Goal: Information Seeking & Learning: Check status

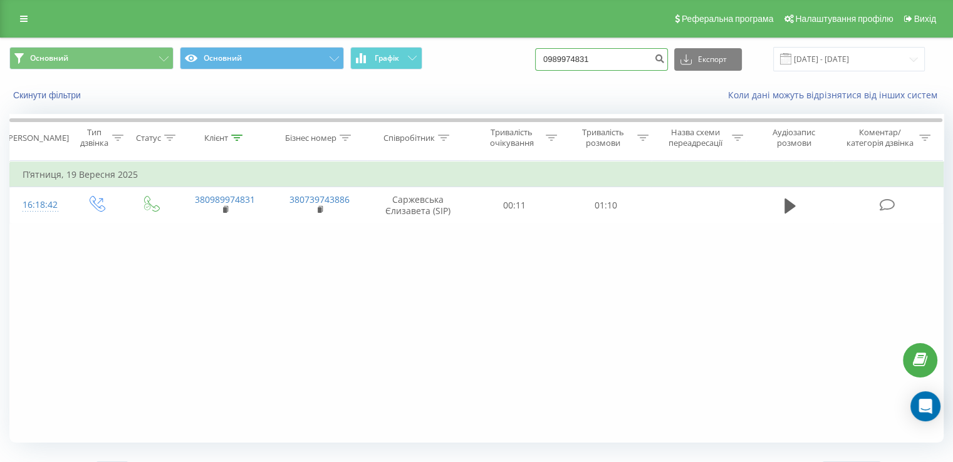
drag, startPoint x: 616, startPoint y: 61, endPoint x: 509, endPoint y: 62, distance: 107.2
click at [509, 62] on div "Основний Основний Графік 0989974831 Експорт .csv .xls .xlsx 19.06.2025 - 19.09.…" at bounding box center [476, 59] width 934 height 24
paste input "639707878"
type input "0639707878"
click at [665, 60] on icon "submit" at bounding box center [659, 57] width 11 height 8
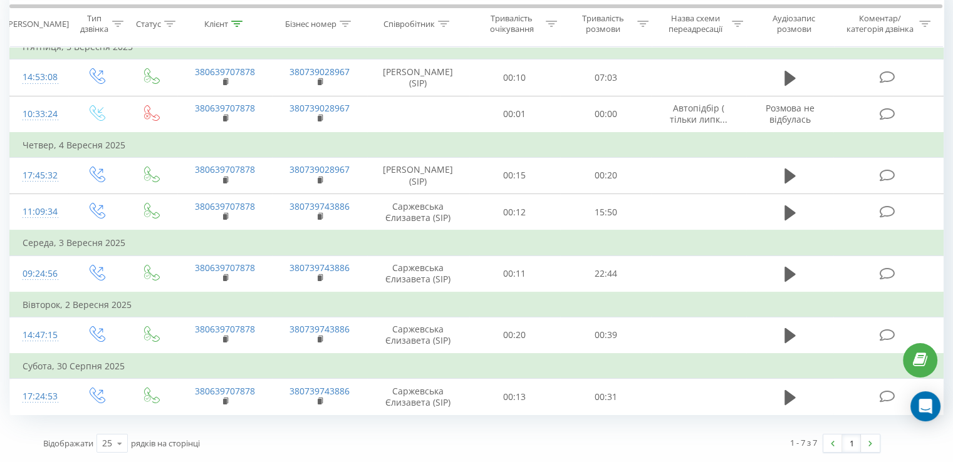
click at [888, 397] on icon at bounding box center [887, 396] width 16 height 13
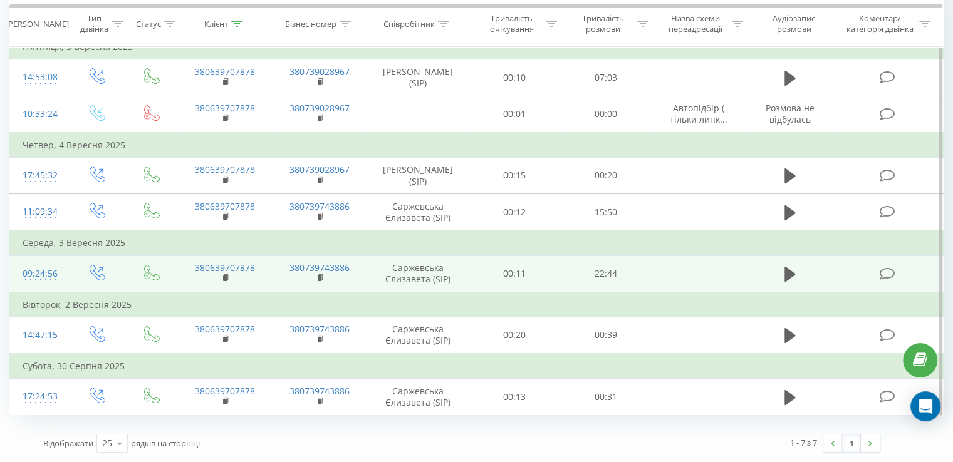
click at [887, 274] on icon at bounding box center [887, 274] width 16 height 13
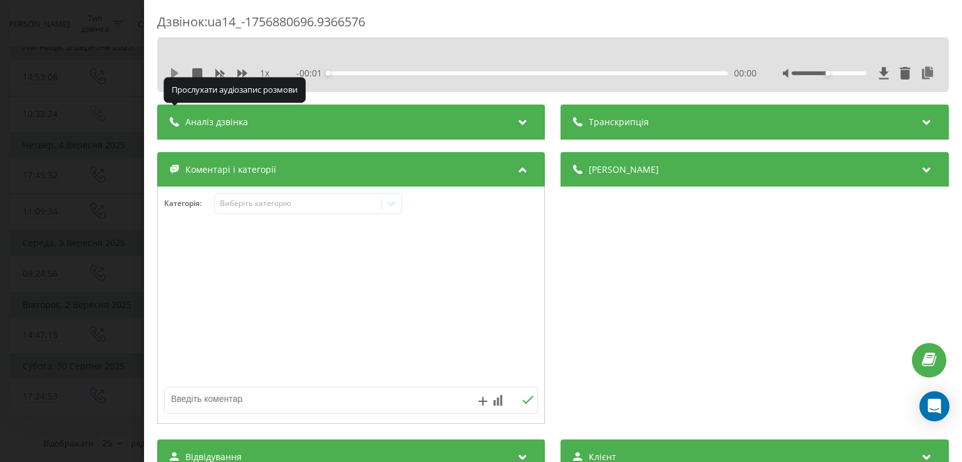
click at [170, 74] on icon at bounding box center [175, 73] width 10 height 10
click at [175, 73] on icon at bounding box center [175, 73] width 8 height 10
click at [175, 73] on icon at bounding box center [175, 73] width 10 height 10
click at [175, 72] on icon at bounding box center [175, 73] width 8 height 10
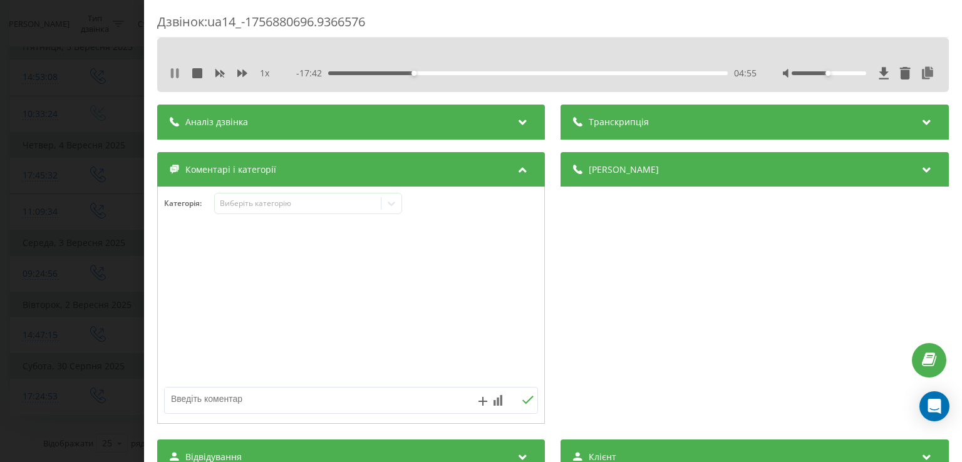
click at [173, 72] on icon at bounding box center [172, 73] width 3 height 10
click at [797, 253] on div "Деталі дзвінка Загальне Дата дзвінка [DATE] 09:24:56 Тип дзвінка Вихідний Стату…" at bounding box center [755, 289] width 388 height 275
click at [679, 271] on div "Деталі дзвінка Загальне Дата дзвінка [DATE] 09:24:56 Тип дзвінка Вихідний Стату…" at bounding box center [755, 289] width 388 height 275
click at [68, 204] on div "Дзвінок : ua14_-1756880696.9366576 1 x - 17:42 04:56 04:56 Транскрипція Для AI-…" at bounding box center [481, 231] width 962 height 462
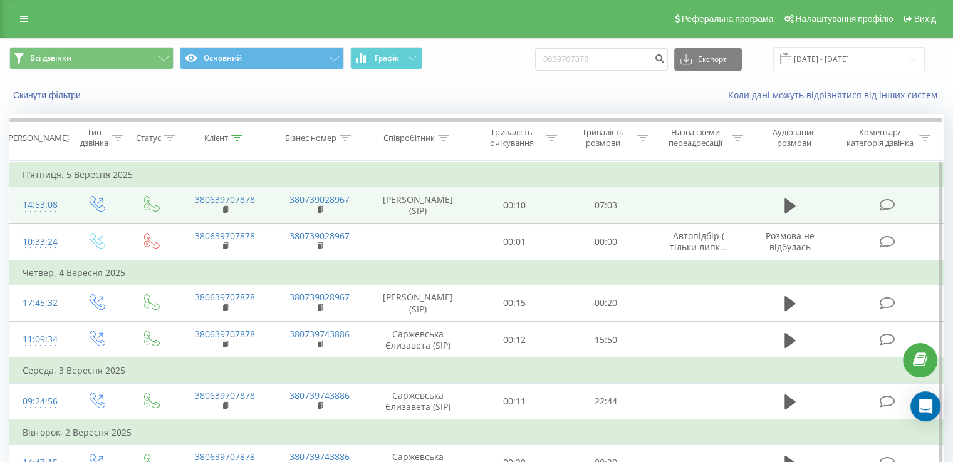
scroll to position [168, 0]
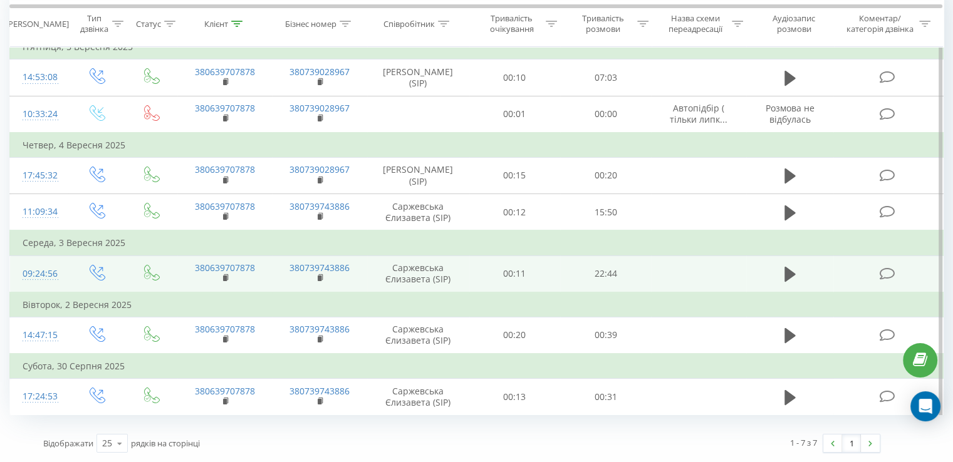
click at [889, 273] on icon at bounding box center [887, 274] width 16 height 13
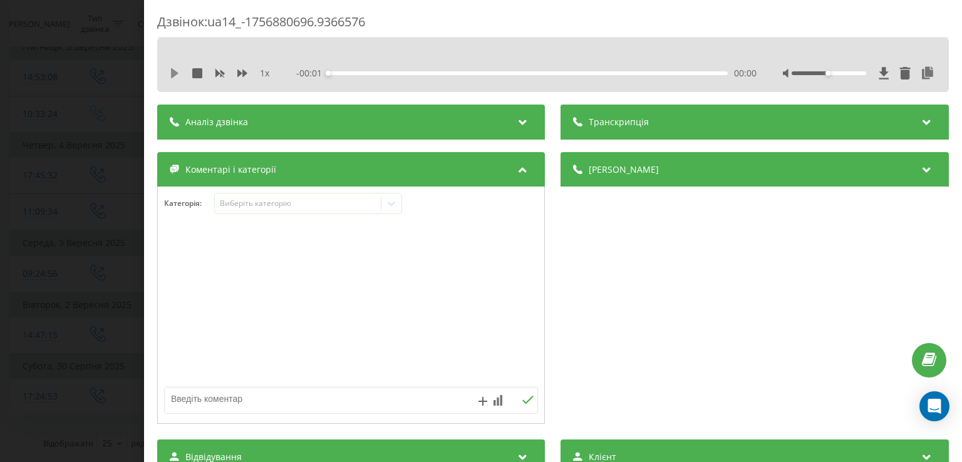
click at [170, 73] on icon at bounding box center [175, 73] width 10 height 10
click at [429, 71] on div "- 00:01 00:00 00:00" at bounding box center [527, 73] width 460 height 13
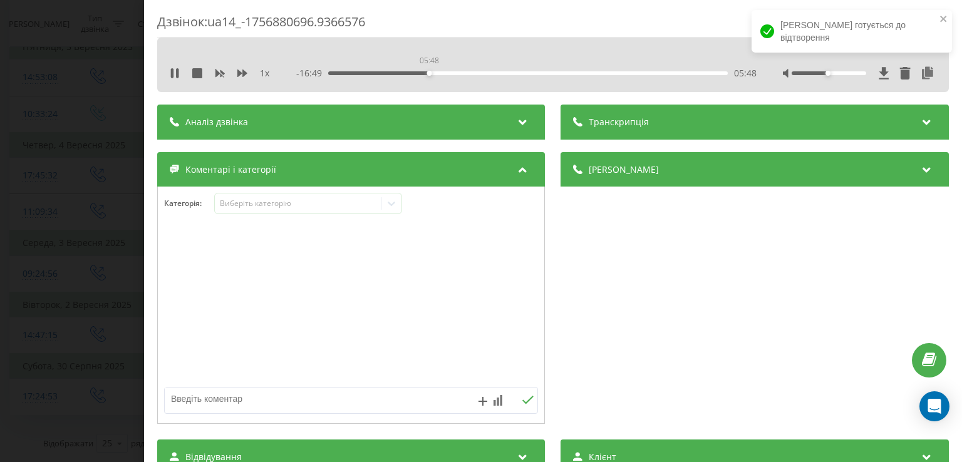
click at [429, 73] on div "05:48" at bounding box center [528, 73] width 399 height 4
click at [463, 73] on div "07:47" at bounding box center [528, 73] width 399 height 4
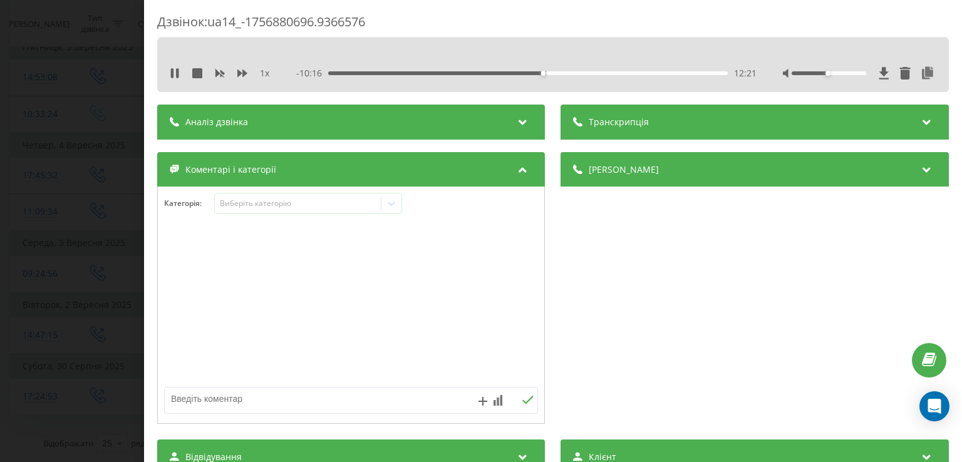
click at [566, 75] on div "- 10:16 12:21 12:21" at bounding box center [527, 73] width 460 height 13
click at [570, 73] on div "13:56" at bounding box center [528, 73] width 399 height 4
click at [604, 73] on div "15:53" at bounding box center [528, 73] width 399 height 4
click at [613, 73] on div "16:23" at bounding box center [528, 73] width 399 height 4
click at [609, 72] on div "16:26" at bounding box center [528, 73] width 399 height 4
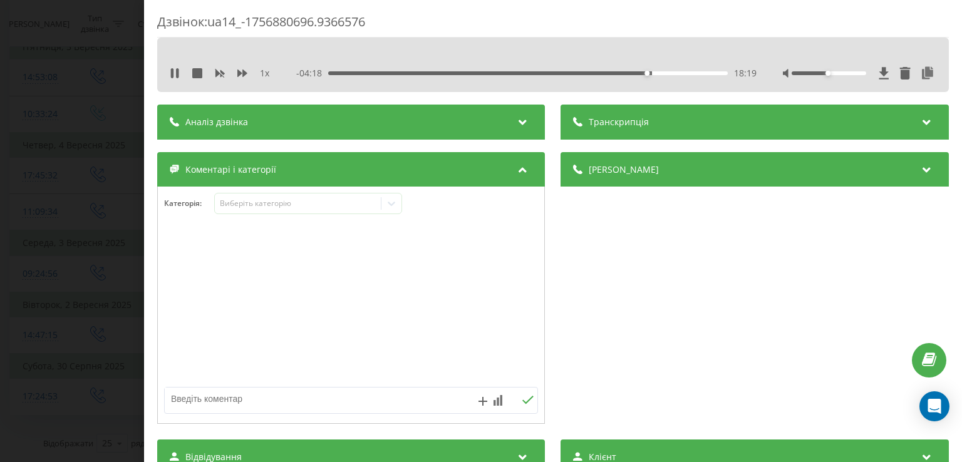
click at [167, 71] on div "1 x - 04:18 18:19 18:19" at bounding box center [553, 73] width 773 height 19
click at [172, 71] on icon at bounding box center [172, 73] width 3 height 10
click at [175, 71] on icon at bounding box center [175, 73] width 8 height 10
click at [175, 70] on icon at bounding box center [175, 73] width 10 height 10
click at [177, 73] on icon at bounding box center [175, 73] width 8 height 10
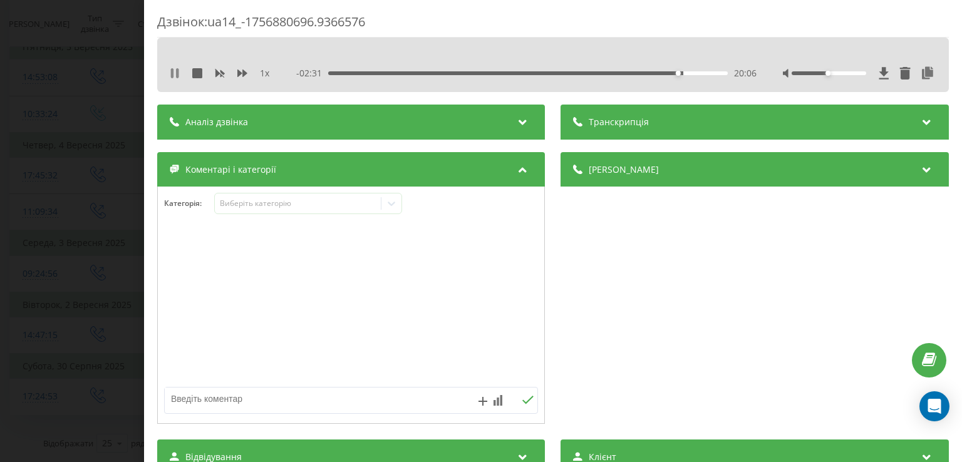
click at [177, 73] on icon at bounding box center [177, 73] width 3 height 10
click at [93, 217] on div "Дзвінок : ua14_-1756880696.9366576 1 x - 02:31 20:06 20:06 Транскрипція Для AI-…" at bounding box center [481, 231] width 962 height 462
